Goal: Transaction & Acquisition: Download file/media

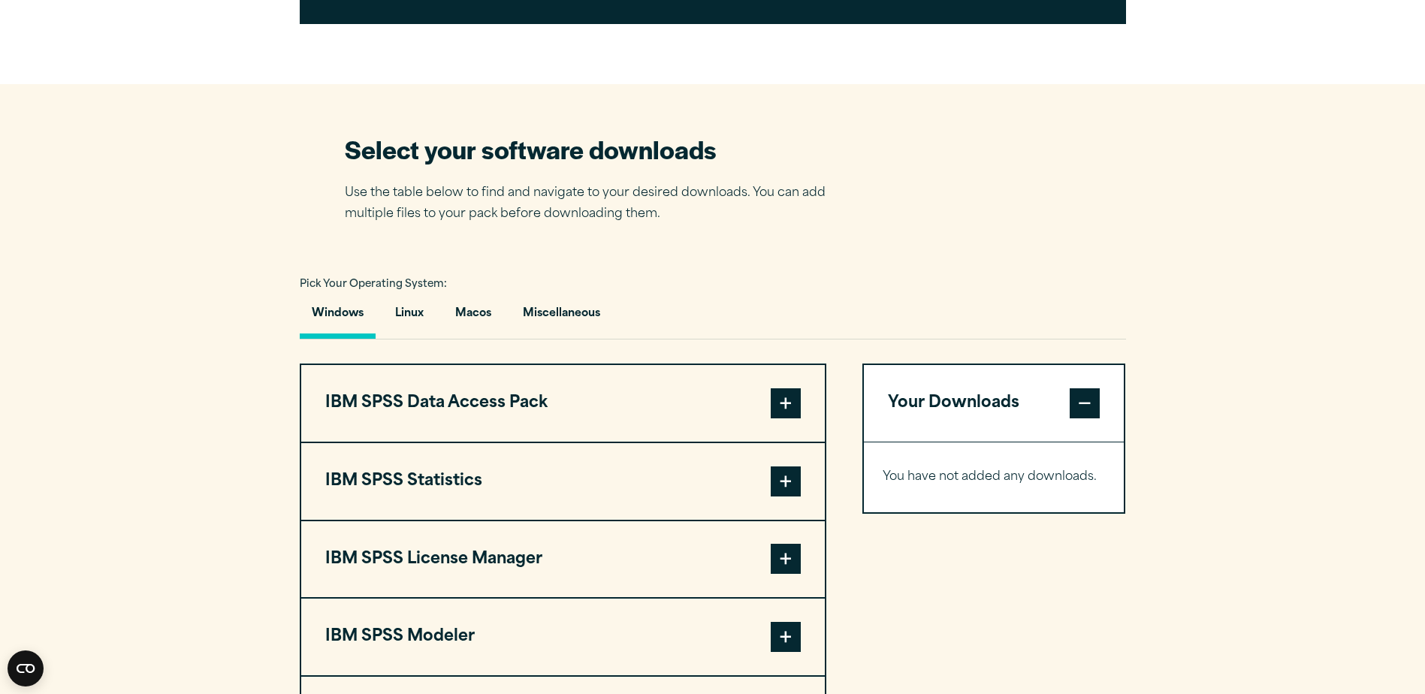
scroll to position [902, 0]
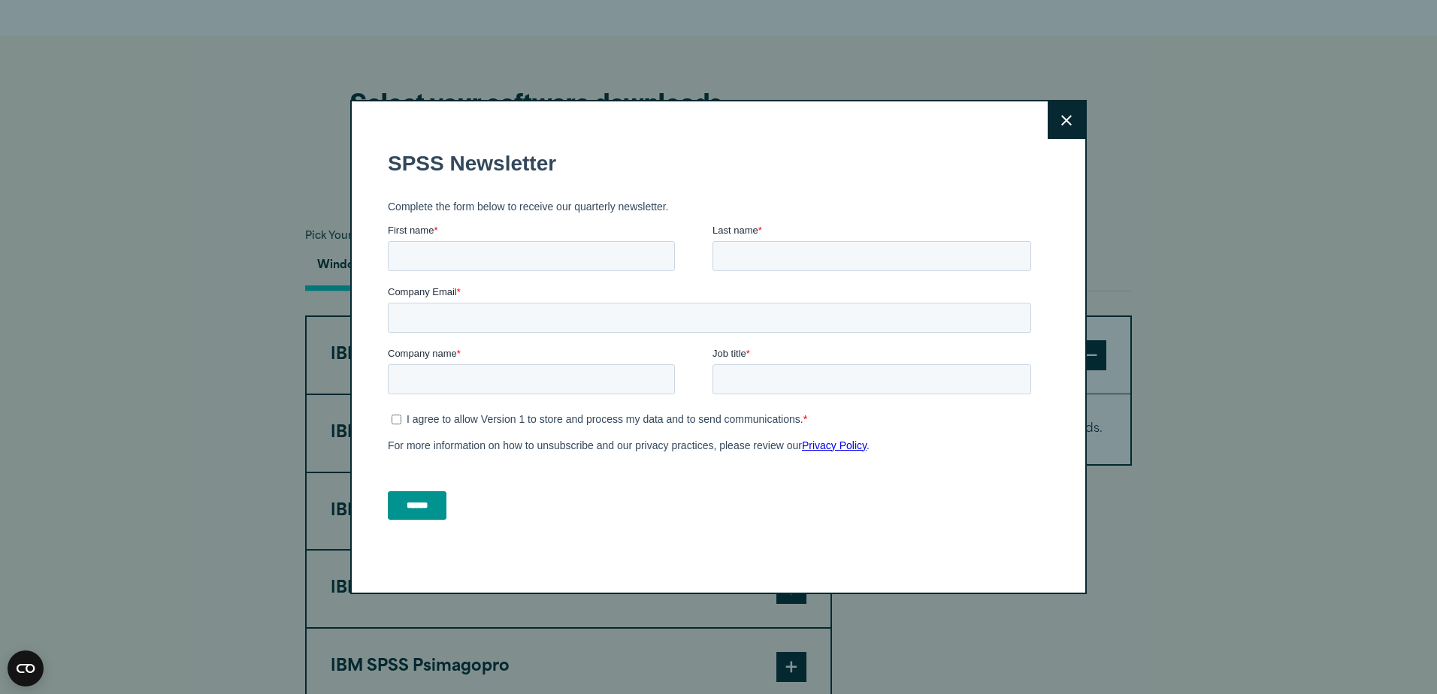
click at [1059, 112] on button "Close" at bounding box center [1066, 120] width 38 height 38
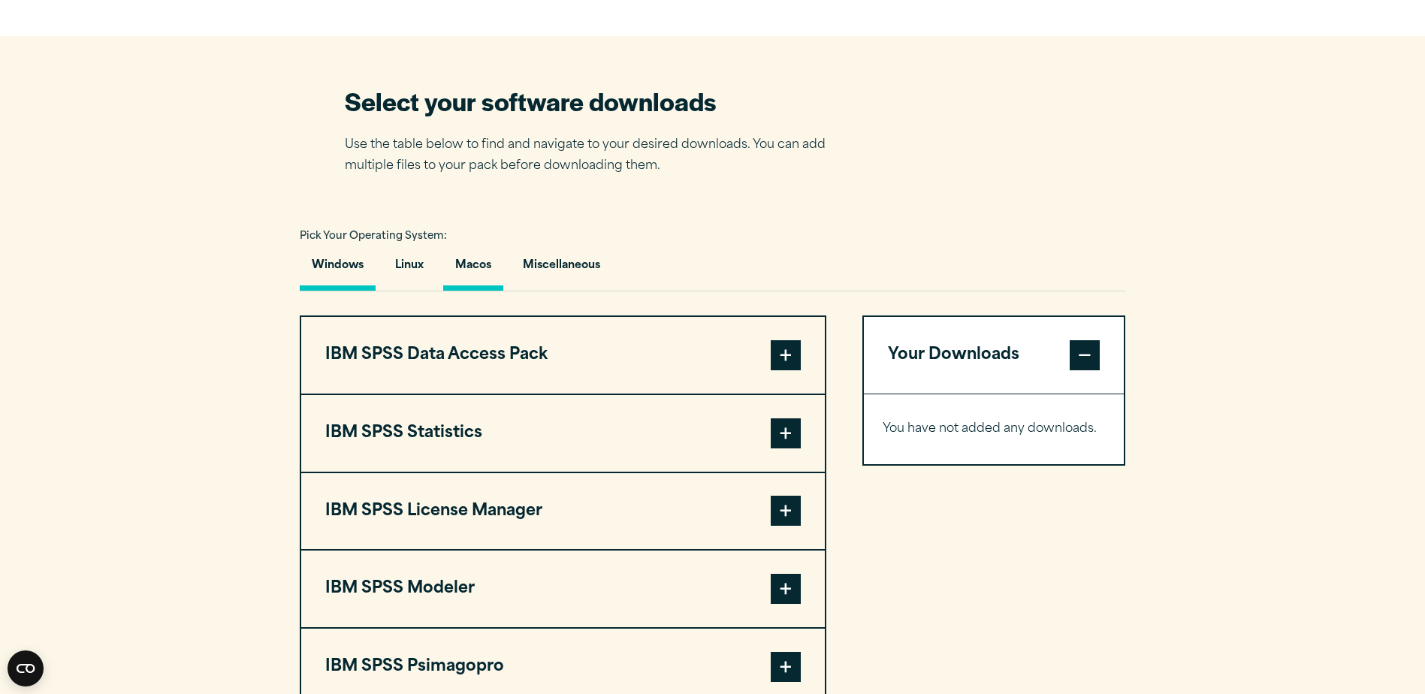
click at [496, 273] on button "Macos" at bounding box center [473, 269] width 60 height 43
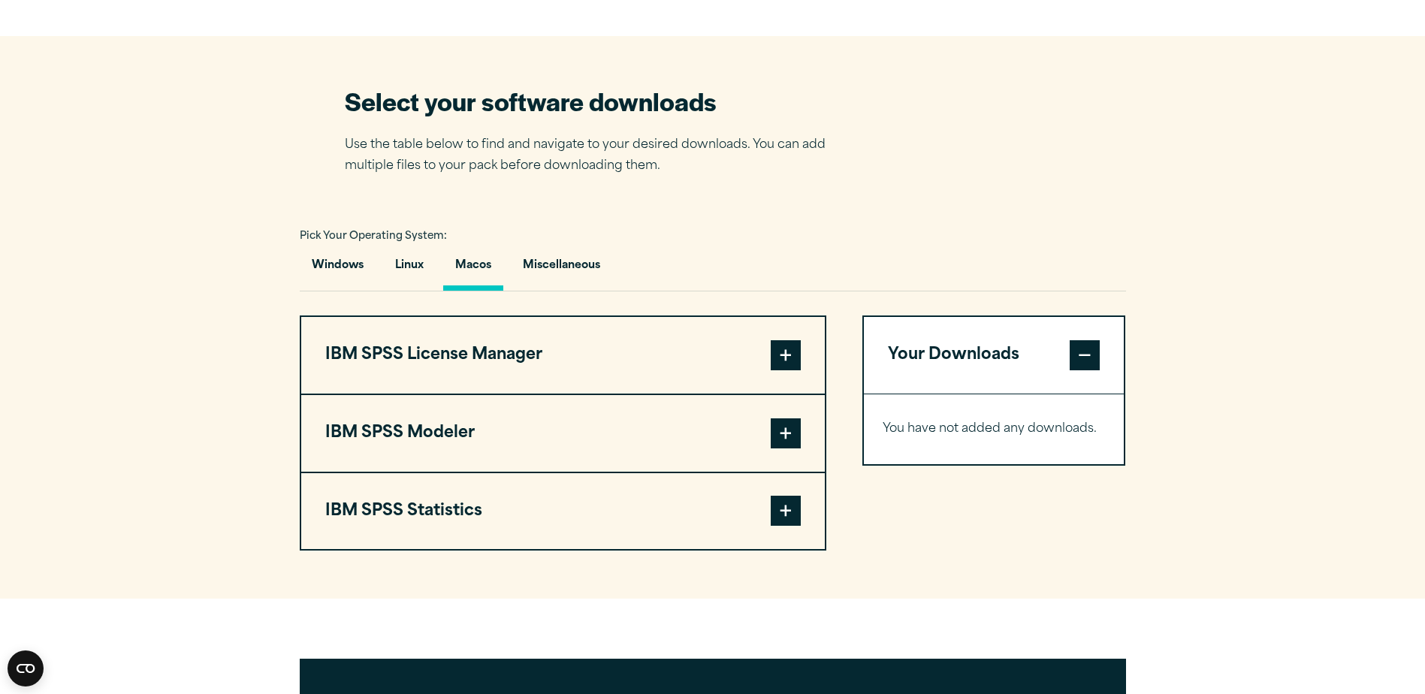
click at [621, 496] on button "IBM SPSS Statistics" at bounding box center [563, 511] width 524 height 77
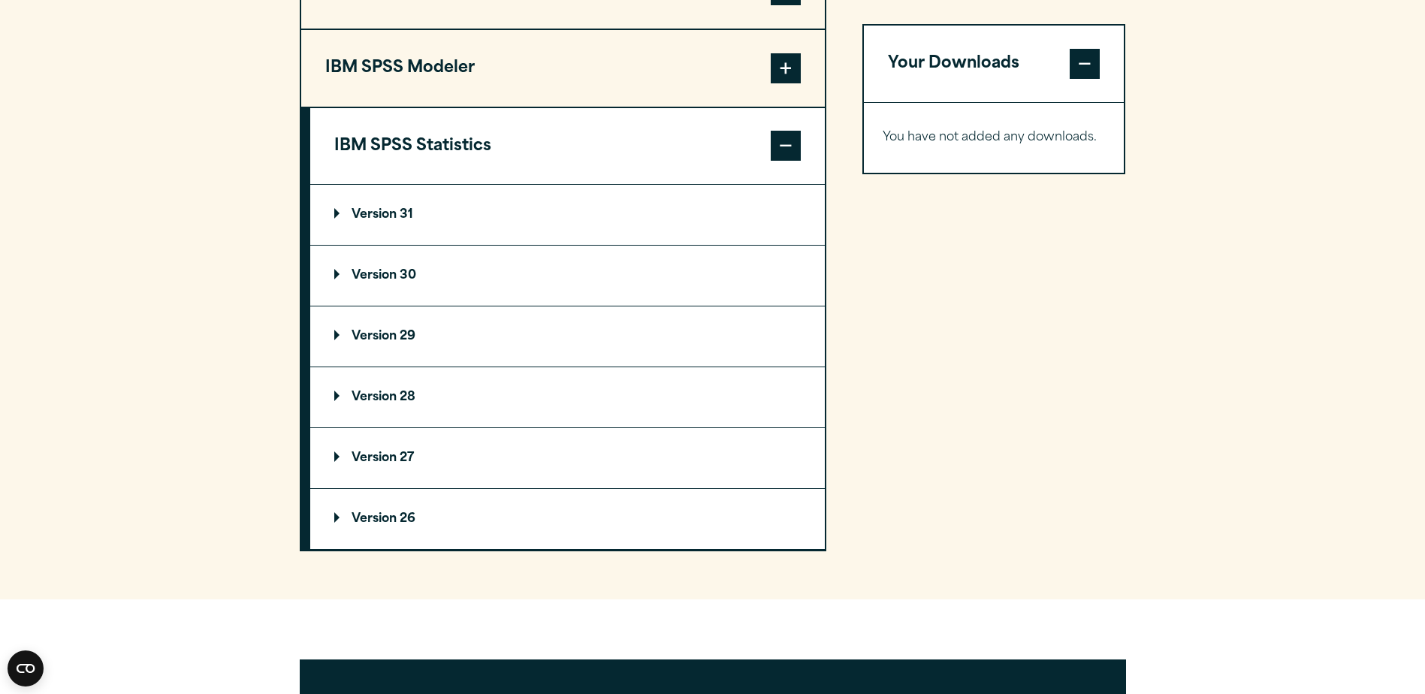
scroll to position [1352, 0]
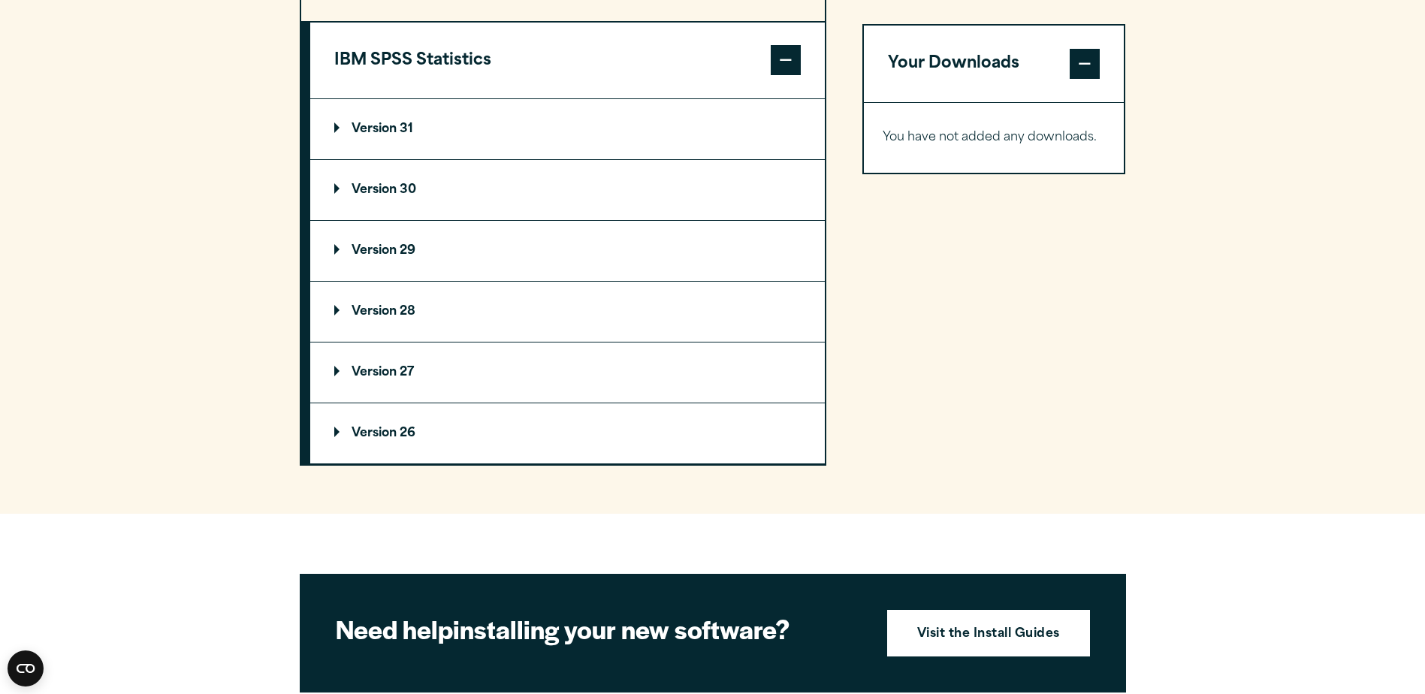
click at [385, 264] on summary "Version 29" at bounding box center [567, 251] width 515 height 60
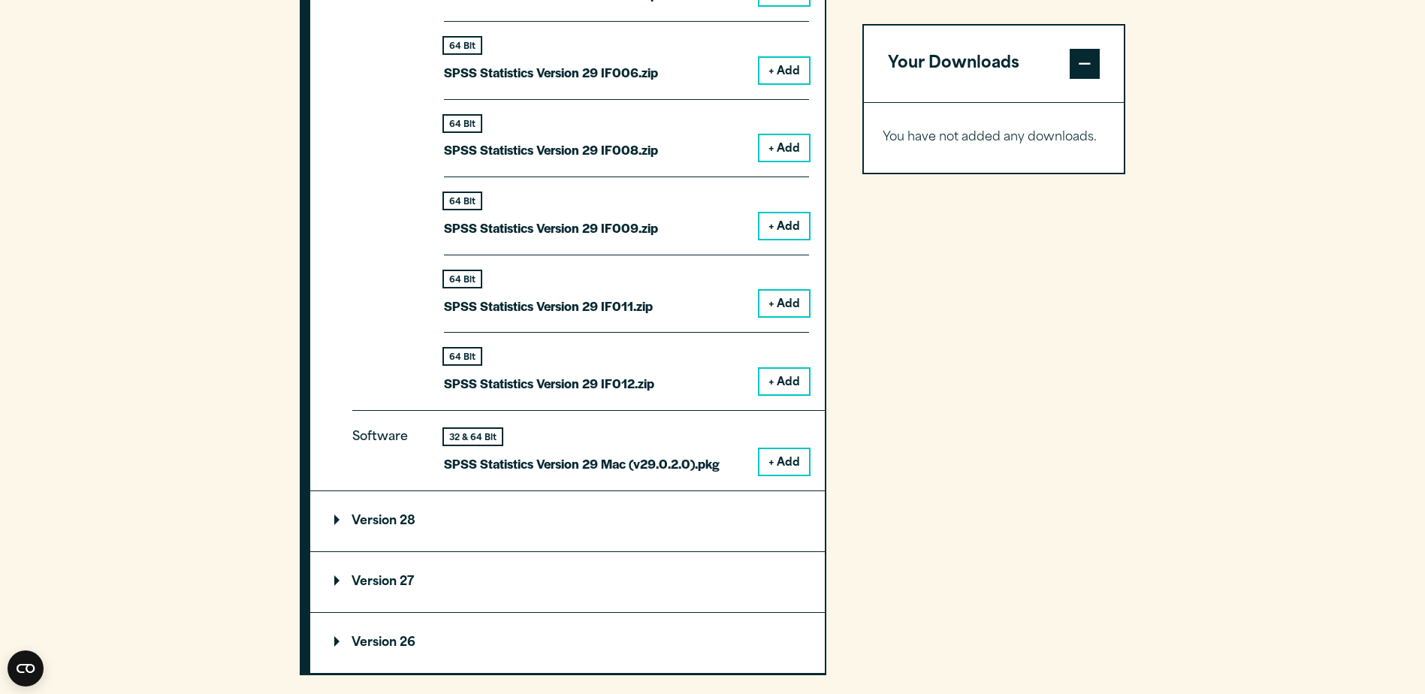
scroll to position [1953, 0]
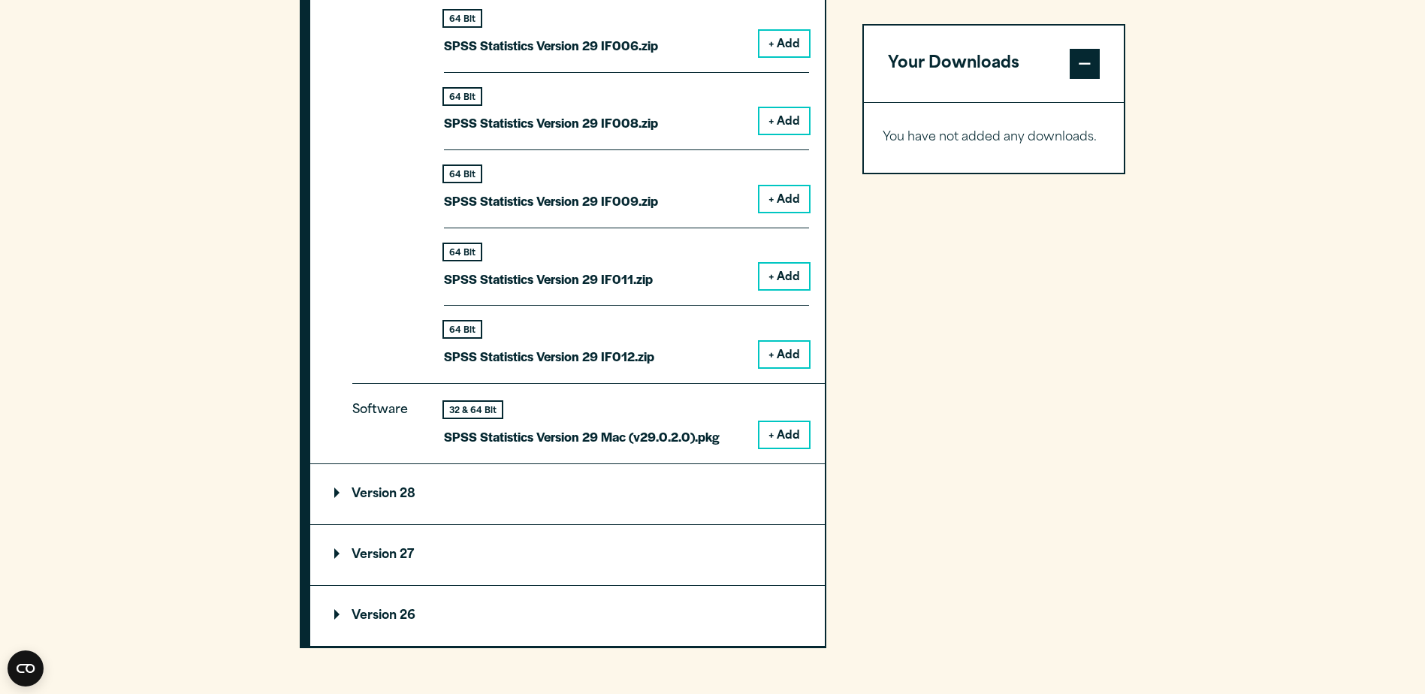
click at [787, 434] on button "+ Add" at bounding box center [785, 435] width 50 height 26
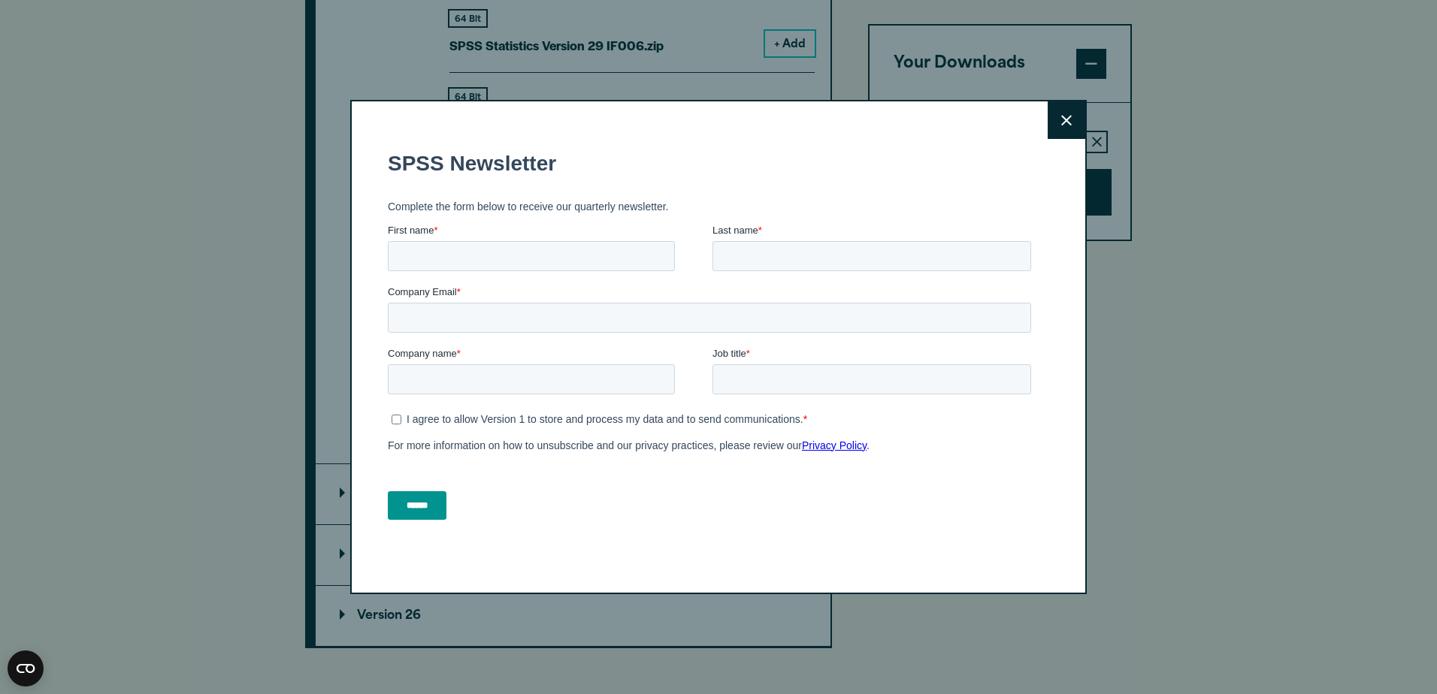
click at [1062, 122] on icon at bounding box center [1066, 120] width 11 height 11
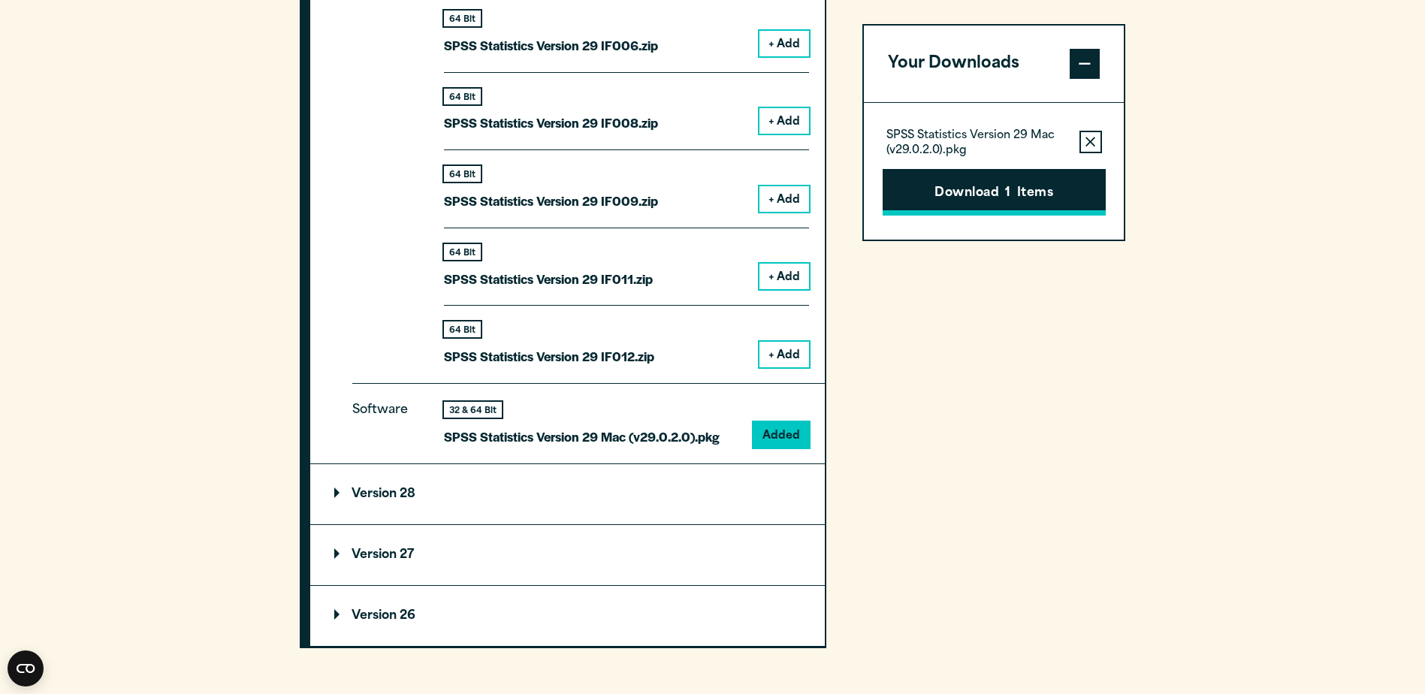
click at [966, 193] on button "Download 1 Items" at bounding box center [994, 192] width 223 height 47
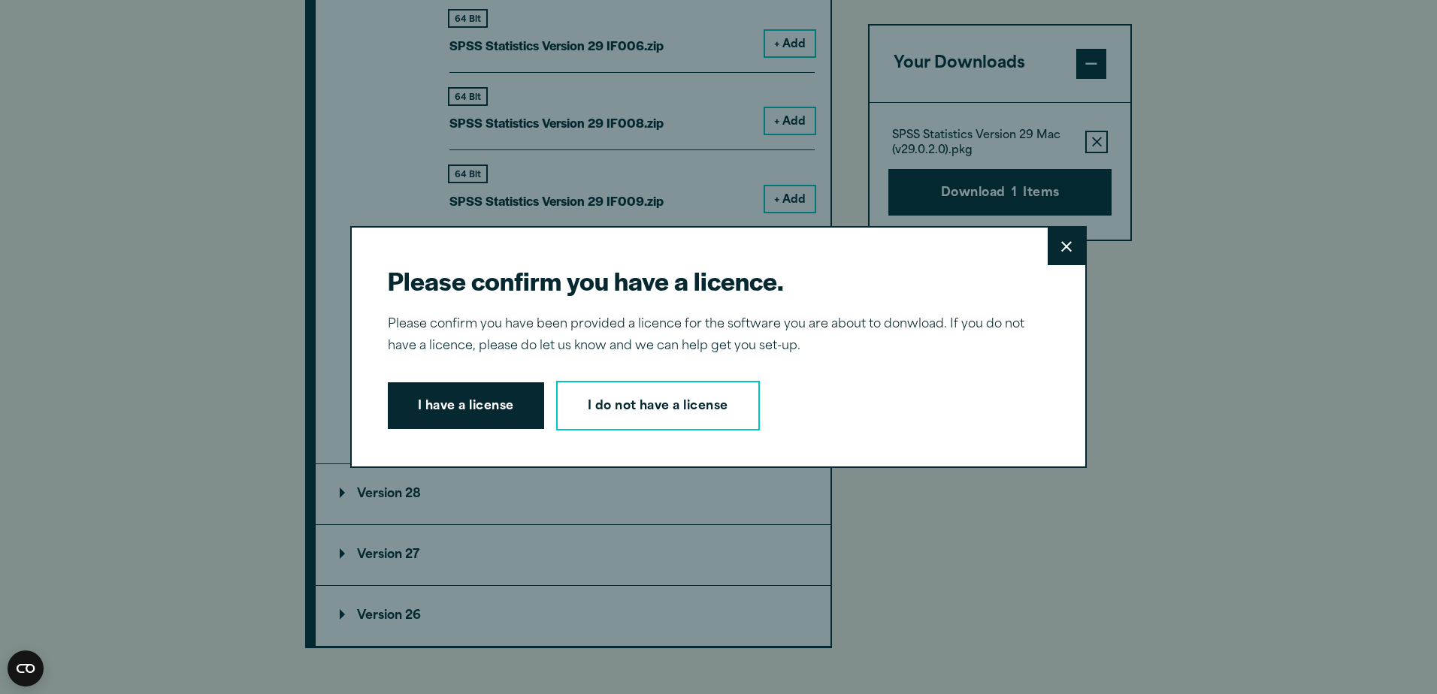
click at [1054, 240] on button "Close" at bounding box center [1066, 247] width 38 height 38
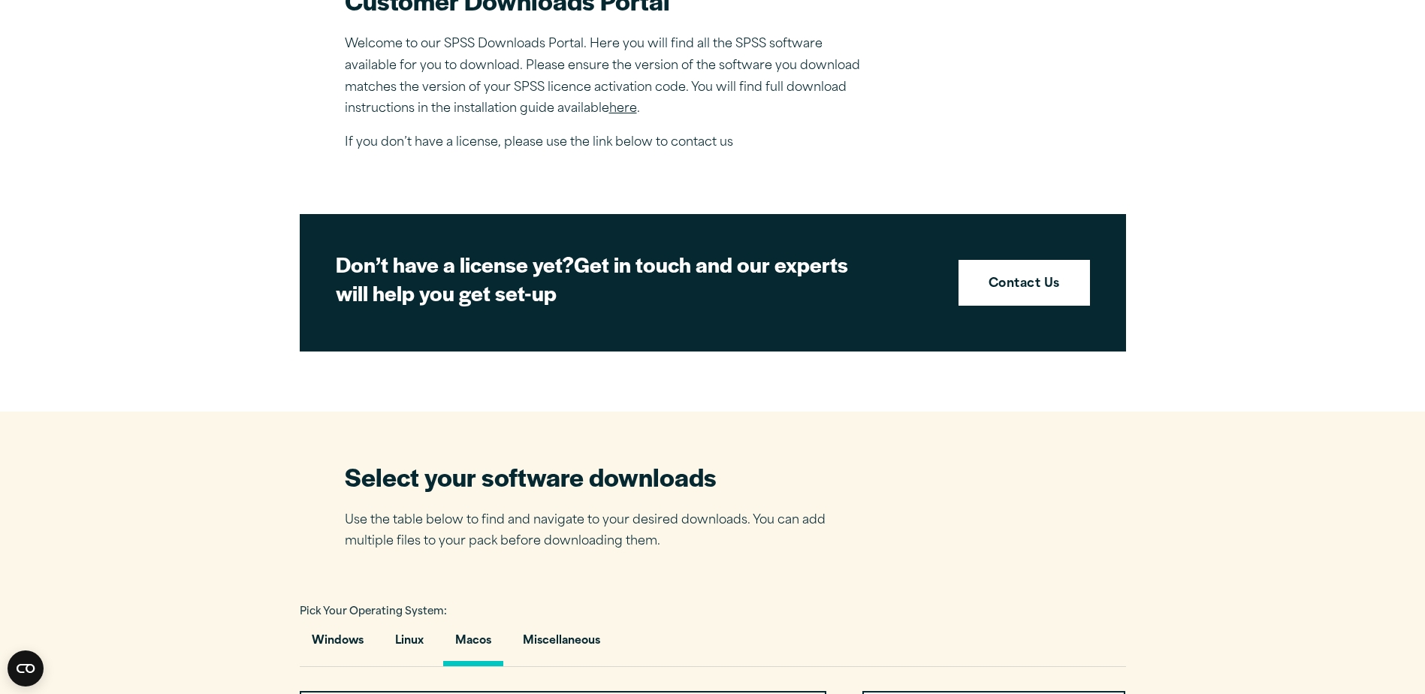
scroll to position [376, 0]
